Goal: Task Accomplishment & Management: Manage account settings

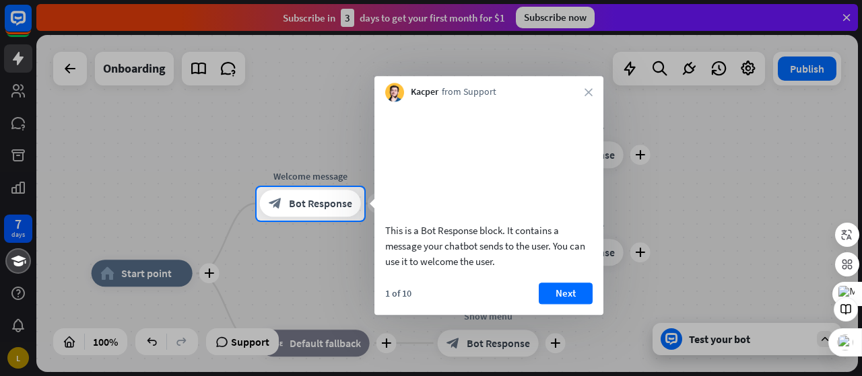
drag, startPoint x: 296, startPoint y: 269, endPoint x: 294, endPoint y: 231, distance: 37.8
click at [294, 231] on div at bounding box center [431, 299] width 862 height 156
click at [570, 302] on button "Next" at bounding box center [566, 294] width 54 height 22
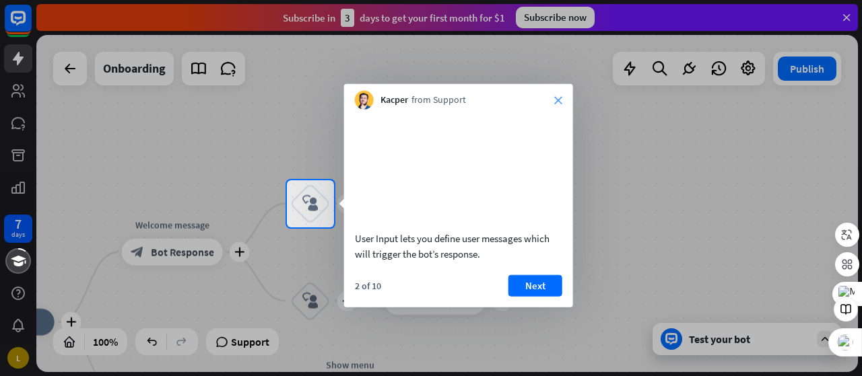
click at [558, 99] on icon "close" at bounding box center [558, 100] width 8 height 8
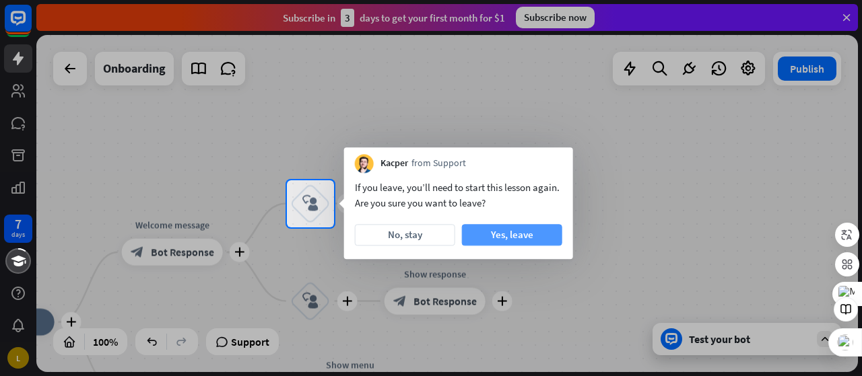
click at [512, 230] on button "Yes, leave" at bounding box center [512, 235] width 100 height 22
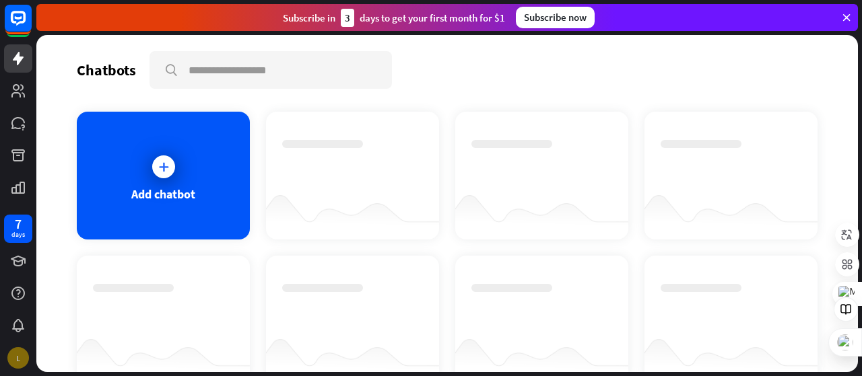
click at [18, 364] on div "L" at bounding box center [18, 359] width 22 height 22
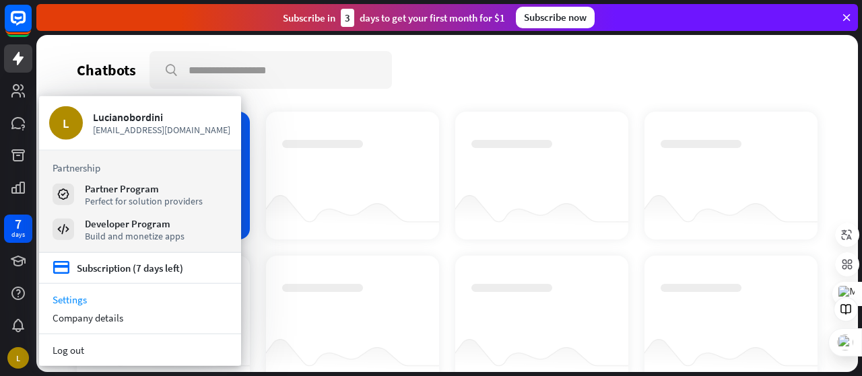
click at [78, 300] on link "Settings" at bounding box center [140, 300] width 202 height 18
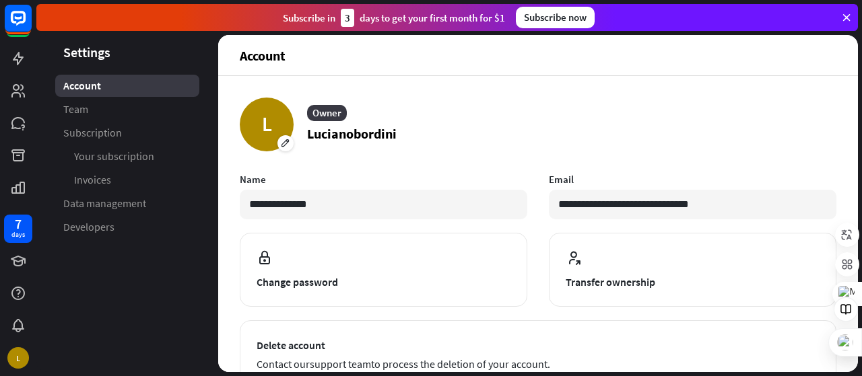
click at [174, 51] on header "Settings" at bounding box center [127, 52] width 182 height 18
click at [100, 181] on span "Invoices" at bounding box center [92, 180] width 37 height 14
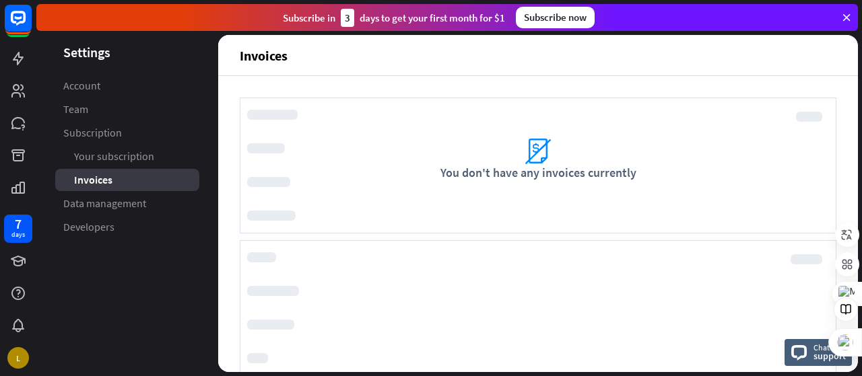
click at [103, 52] on header "Settings" at bounding box center [127, 52] width 182 height 18
click at [19, 57] on icon at bounding box center [18, 58] width 11 height 13
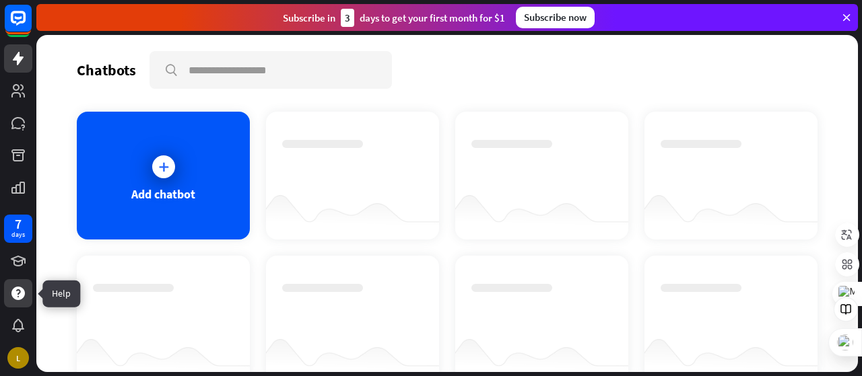
click at [27, 298] on div at bounding box center [18, 293] width 28 height 28
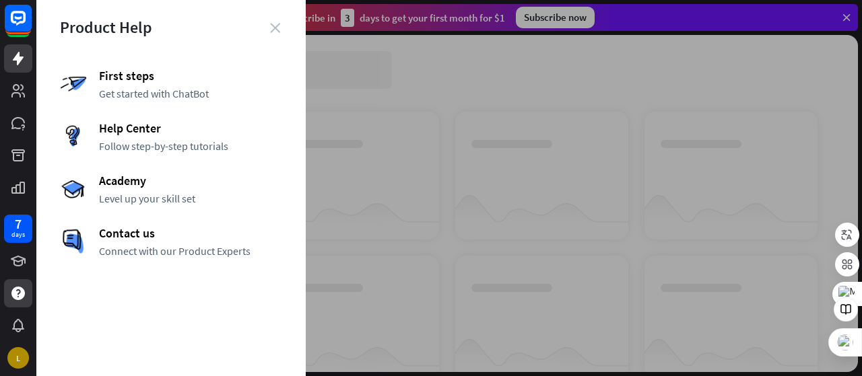
click at [271, 30] on icon "close" at bounding box center [275, 28] width 10 height 10
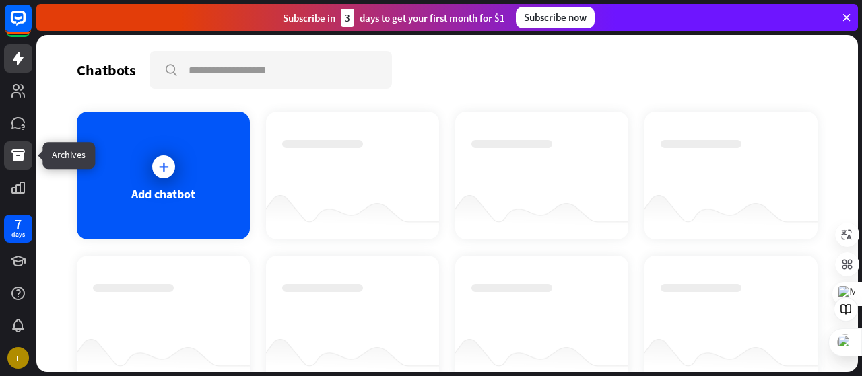
click at [19, 157] on icon at bounding box center [17, 156] width 13 height 12
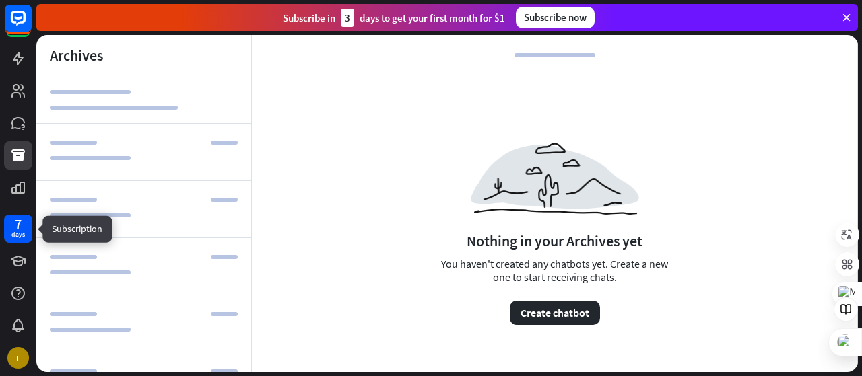
click at [19, 237] on div "days" at bounding box center [17, 234] width 13 height 9
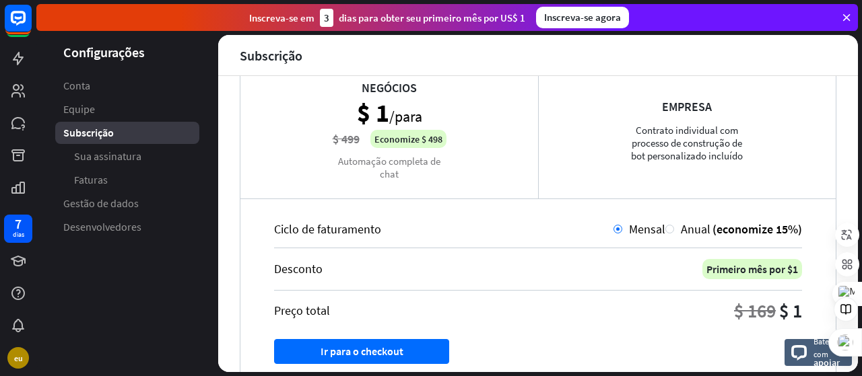
scroll to position [269, 0]
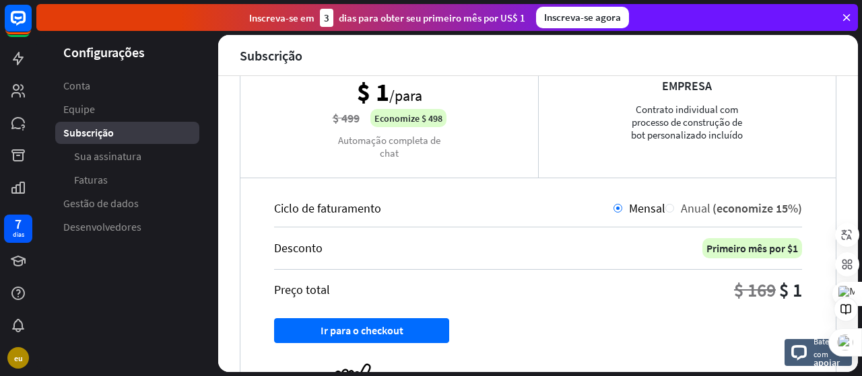
click at [665, 209] on div at bounding box center [669, 208] width 9 height 9
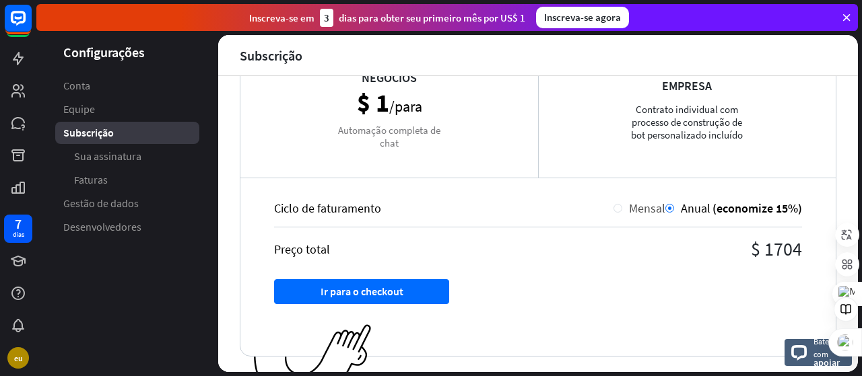
click at [622, 209] on div "Mensal" at bounding box center [643, 208] width 43 height 15
click at [622, 208] on div "Mensal" at bounding box center [643, 208] width 43 height 15
click at [614, 209] on div at bounding box center [618, 208] width 9 height 9
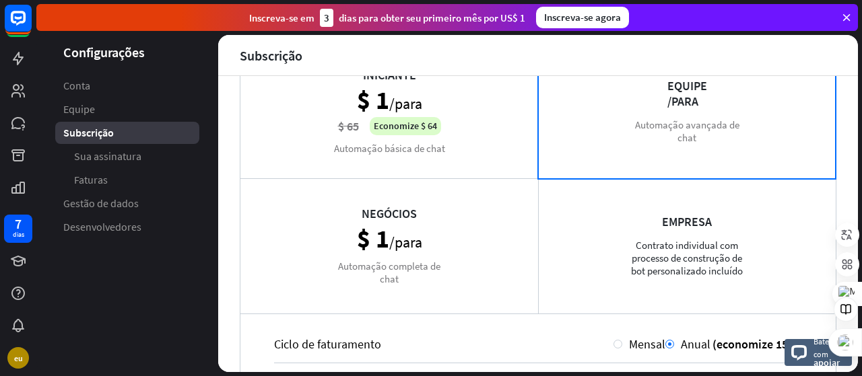
scroll to position [135, 0]
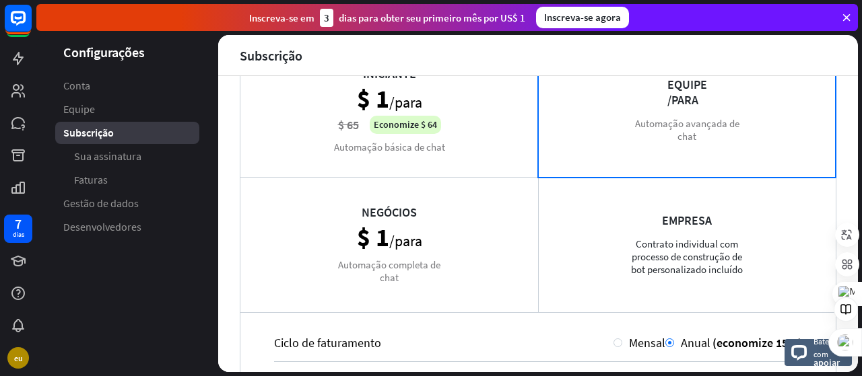
click at [447, 153] on div "Iniciante $ 1 /para $ 65 Economize $ 64 Automação básica de chat" at bounding box center [389, 109] width 298 height 135
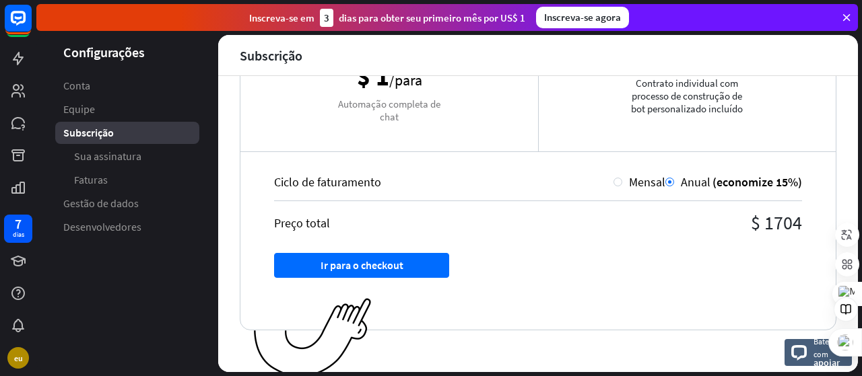
scroll to position [300, 0]
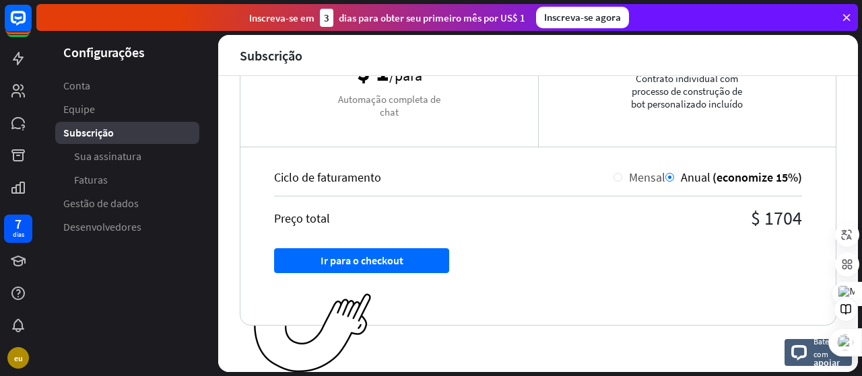
click at [614, 176] on div at bounding box center [618, 177] width 9 height 9
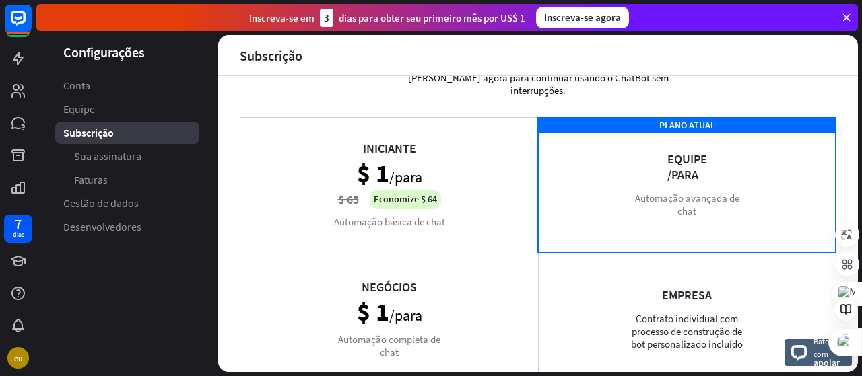
scroll to position [0, 0]
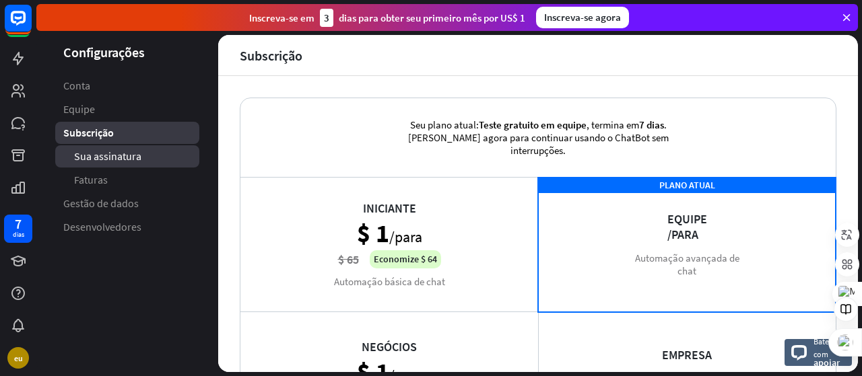
click at [88, 159] on font "Sua assinatura" at bounding box center [107, 156] width 67 height 13
click at [102, 159] on font "Sua assinatura" at bounding box center [107, 156] width 67 height 13
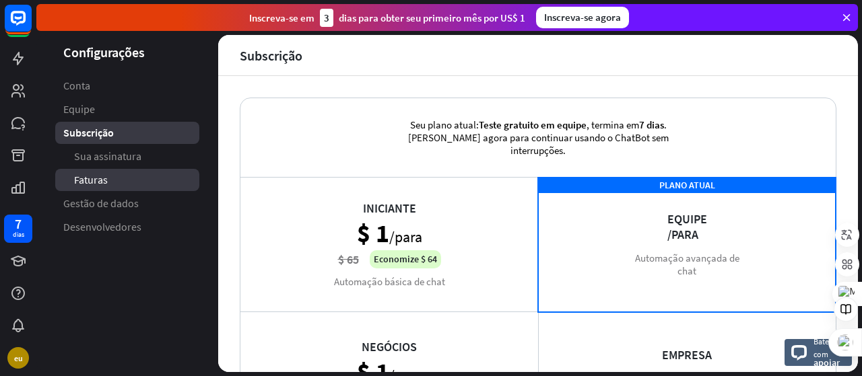
click at [102, 180] on font "Faturas" at bounding box center [91, 179] width 34 height 13
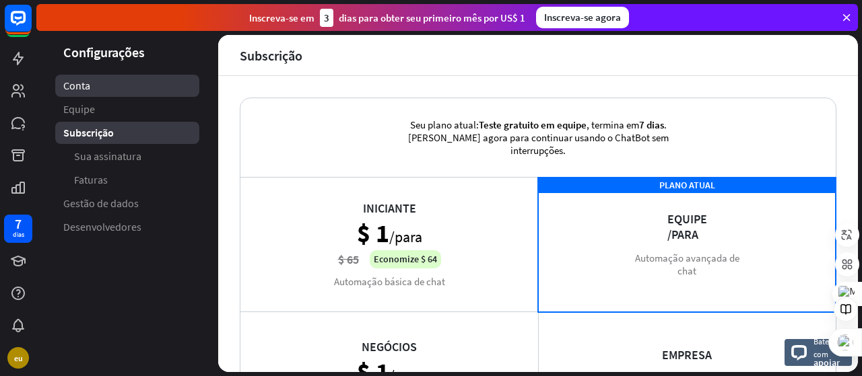
click at [88, 88] on font "Conta" at bounding box center [76, 85] width 27 height 13
click at [430, 231] on div "Iniciante $ 1 /para $ 65 Economize $ 64 Automação básica de chat" at bounding box center [389, 244] width 298 height 135
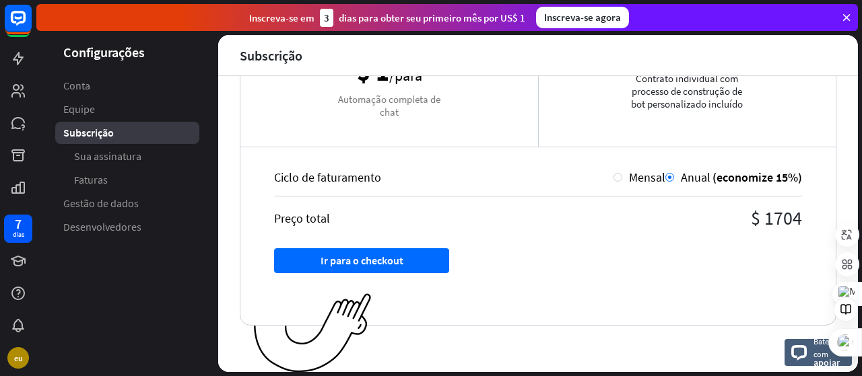
scroll to position [233, 0]
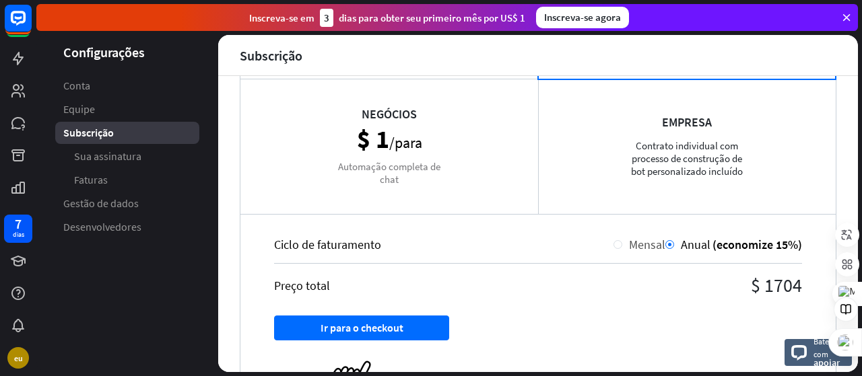
click at [614, 244] on div at bounding box center [618, 244] width 9 height 9
click at [614, 243] on div at bounding box center [618, 244] width 9 height 9
click at [673, 152] on div "Empresa Contrato individual com processo de construção de bot personalizado inc…" at bounding box center [687, 146] width 298 height 135
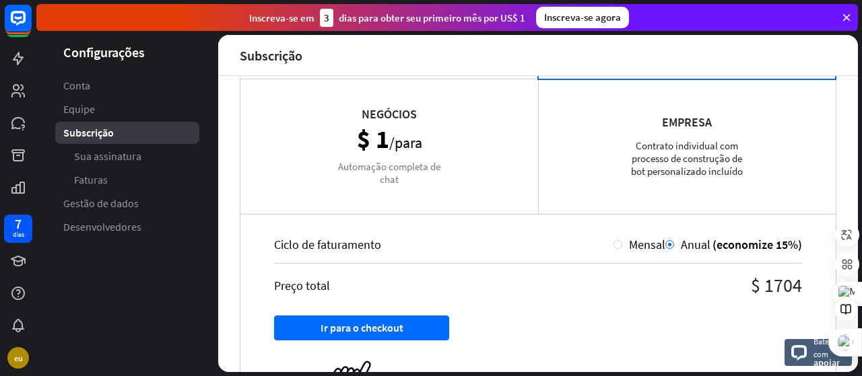
scroll to position [0, 0]
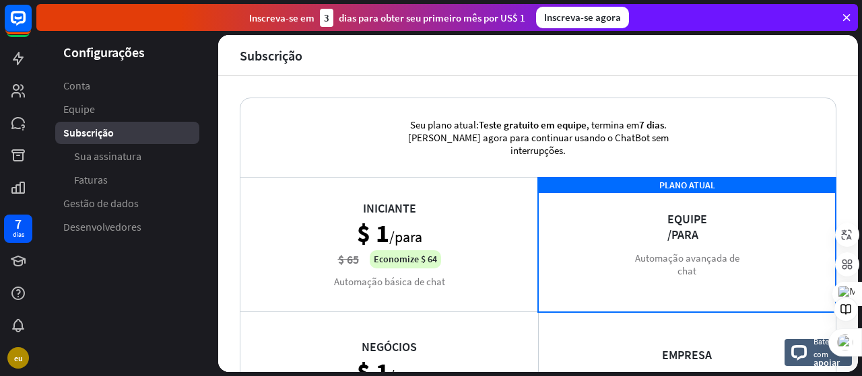
click at [847, 15] on icon at bounding box center [847, 17] width 12 height 12
click at [850, 21] on icon at bounding box center [847, 17] width 12 height 12
